Goal: Task Accomplishment & Management: Manage account settings

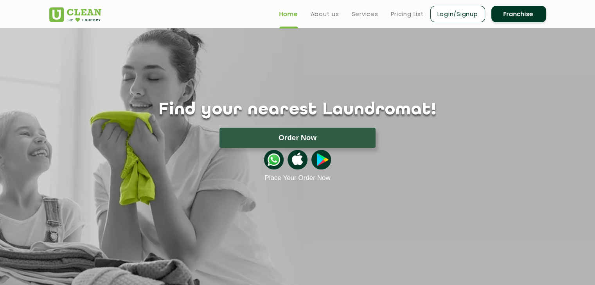
click at [450, 16] on link "Login/Signup" at bounding box center [457, 14] width 55 height 16
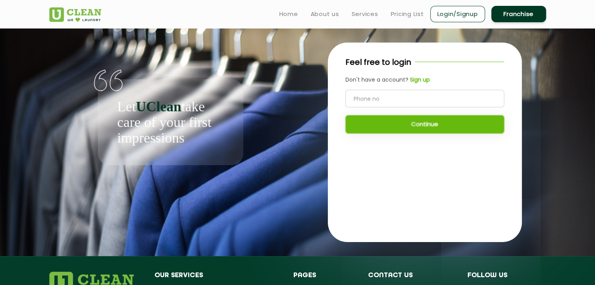
click at [419, 99] on input "tel" at bounding box center [424, 99] width 159 height 18
type input "9528832855"
click at [420, 119] on button "Continue" at bounding box center [424, 124] width 159 height 18
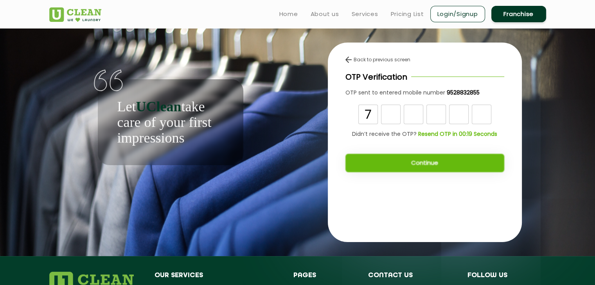
type input "7"
type input "1"
type input "7"
type input "0"
type input "2"
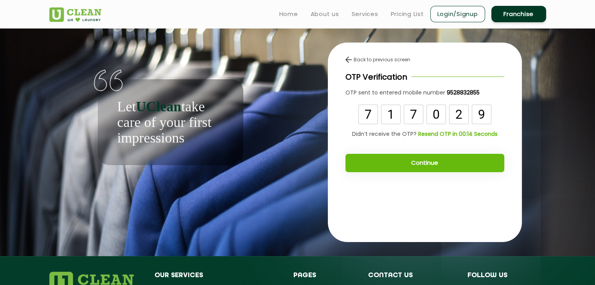
type input "9"
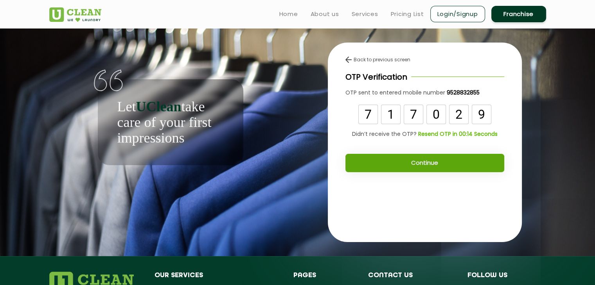
click at [416, 156] on button "Continue" at bounding box center [424, 163] width 159 height 18
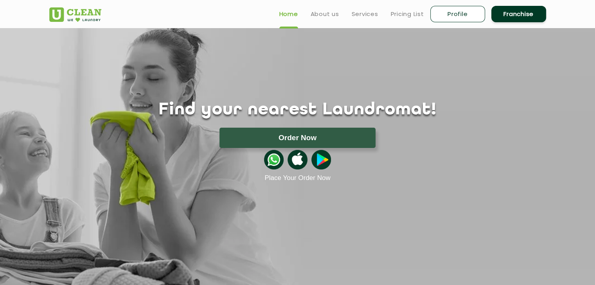
click at [435, 16] on link "Profile" at bounding box center [457, 14] width 55 height 16
select select
